Goal: Transaction & Acquisition: Purchase product/service

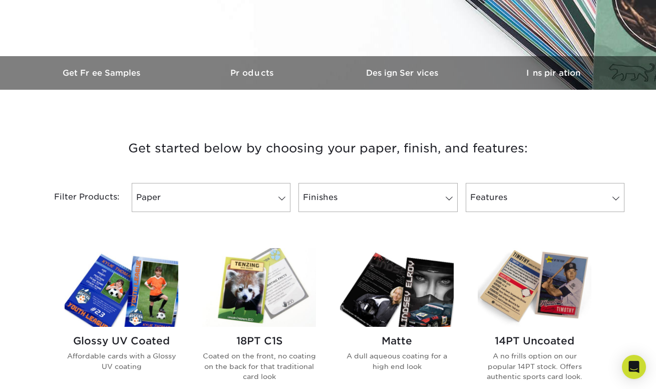
scroll to position [262, 0]
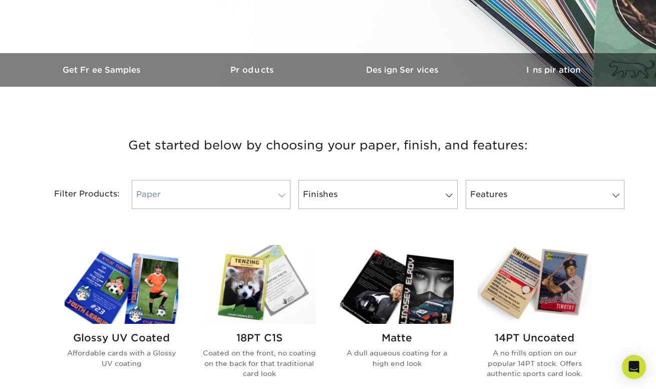
click at [268, 195] on link "Paper" at bounding box center [211, 194] width 159 height 29
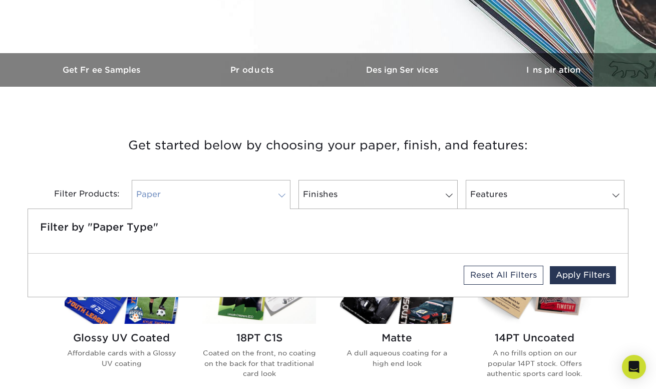
click at [268, 195] on link "Paper" at bounding box center [211, 194] width 159 height 29
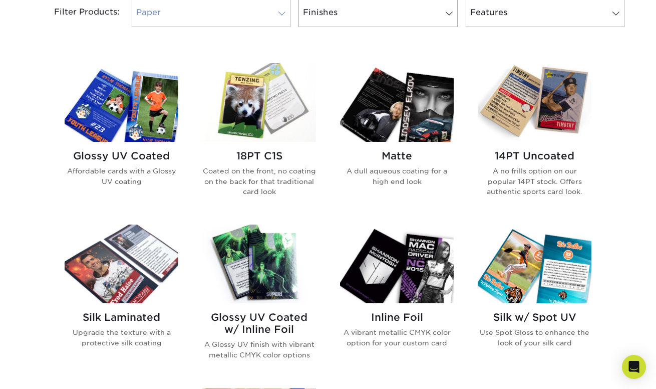
scroll to position [447, 0]
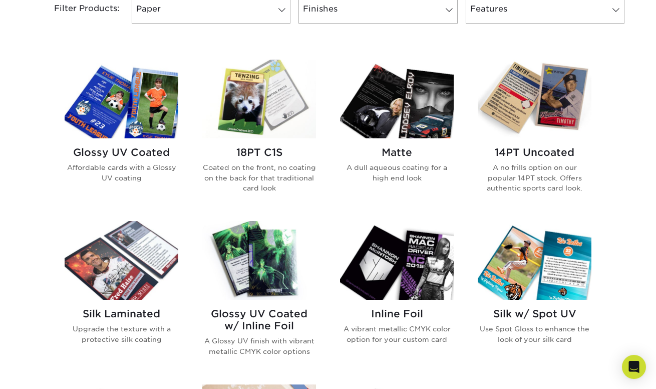
click at [560, 116] on img at bounding box center [535, 99] width 114 height 79
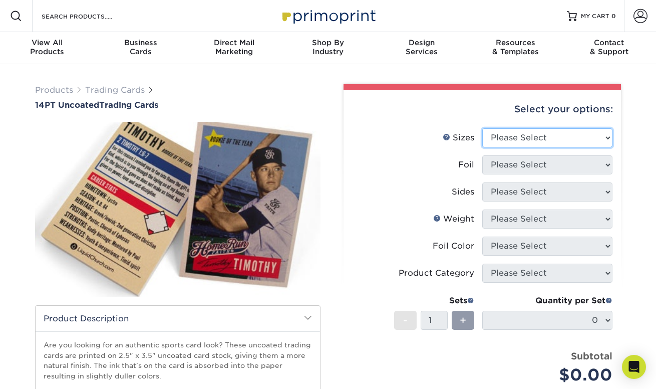
click at [503, 139] on select "Please Select 2.5" x 3.5"" at bounding box center [548, 137] width 130 height 19
select select "2.50x3.50"
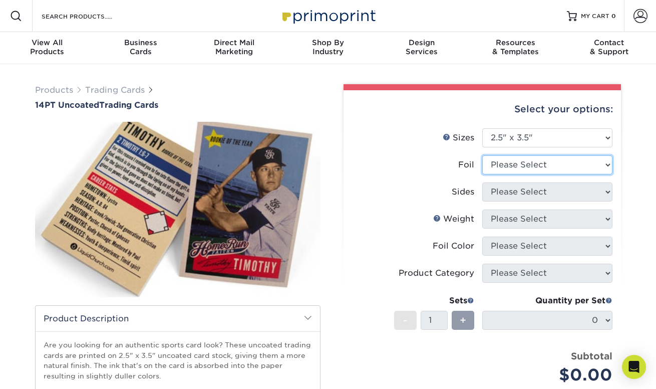
click at [508, 166] on select "Please Select Yes No" at bounding box center [548, 164] width 130 height 19
select select "1"
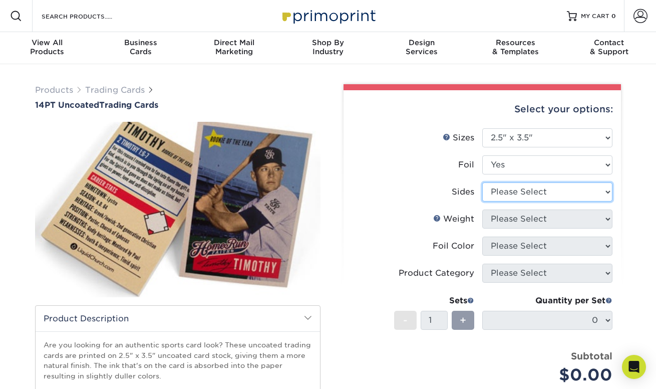
click at [506, 189] on select "Please Select Print Both Sides - Foil Both Sides Print Both Sides - Foil Front …" at bounding box center [548, 191] width 130 height 19
select select "a75ac2f1-9911-48d6-841d-245b5ac08f27"
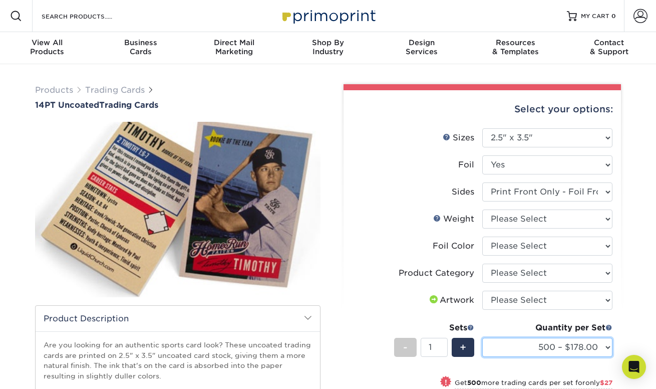
click at [542, 351] on select "500 – $178.00 1000 – $205.00 2500 – $478.00 5000 – $908.00" at bounding box center [548, 347] width 130 height 19
